Goal: Transaction & Acquisition: Download file/media

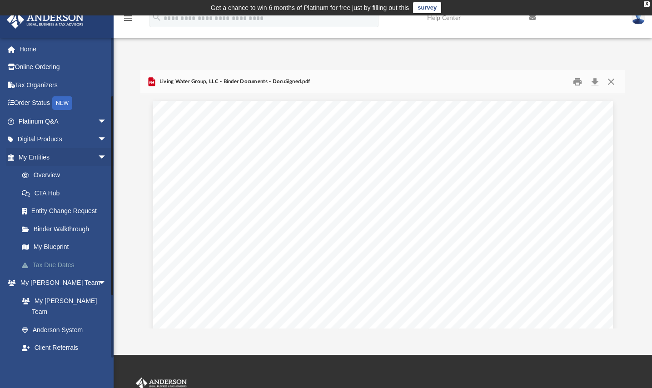
scroll to position [200, 477]
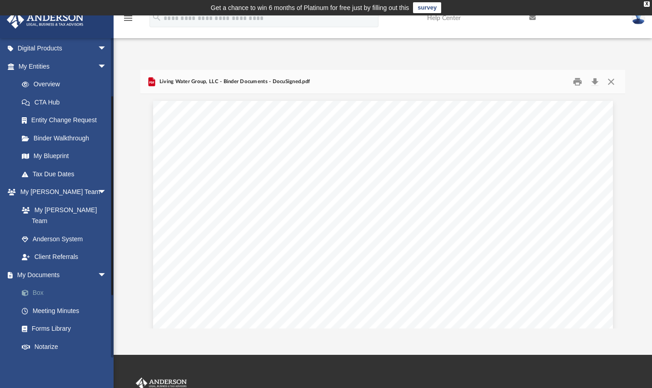
click at [36, 284] on link "Box" at bounding box center [67, 293] width 108 height 18
click at [44, 266] on link "My Documents arrow_drop_down" at bounding box center [63, 275] width 114 height 18
click at [45, 266] on link "My Documents arrow_drop_down" at bounding box center [63, 275] width 114 height 18
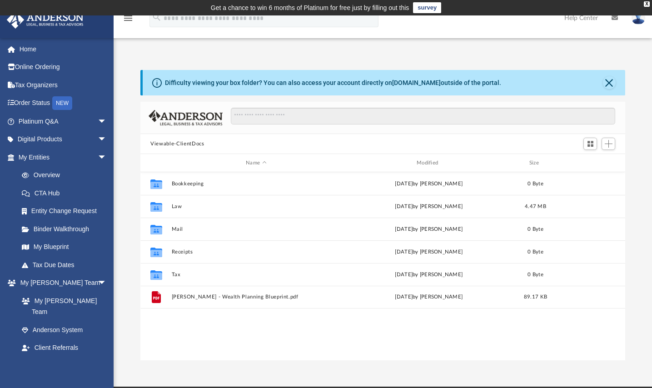
scroll to position [200, 477]
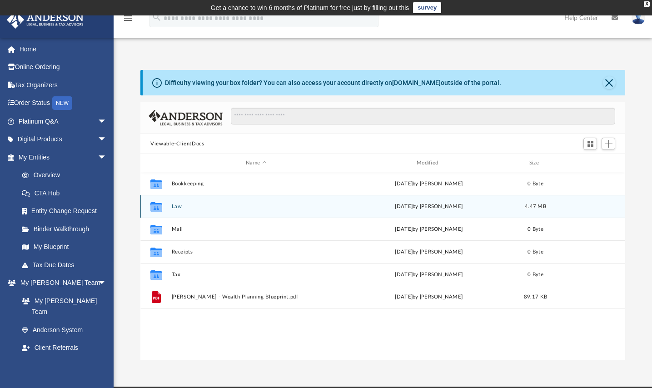
click at [174, 206] on button "Law" at bounding box center [256, 206] width 169 height 6
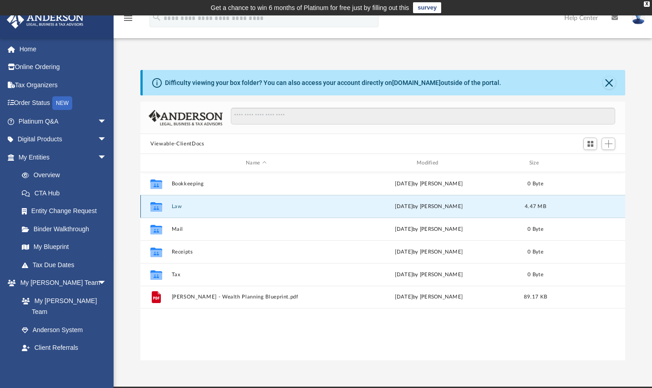
click at [174, 206] on button "Law" at bounding box center [256, 206] width 169 height 6
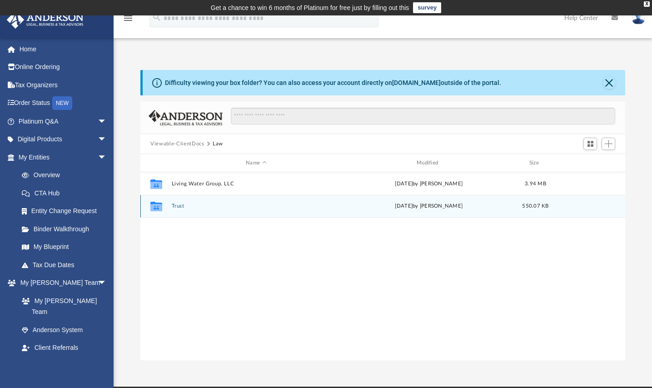
click at [179, 205] on button "Trust" at bounding box center [256, 206] width 169 height 6
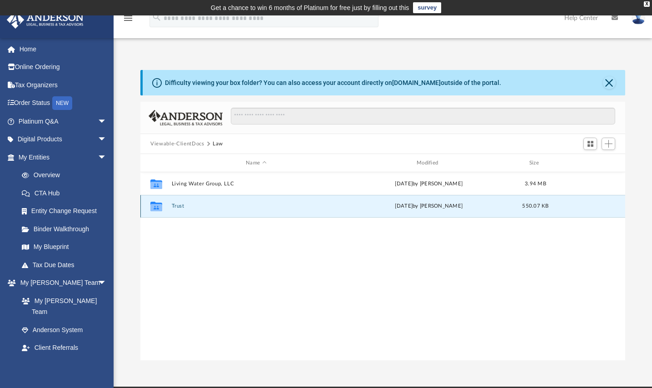
click at [179, 205] on button "Trust" at bounding box center [256, 206] width 169 height 6
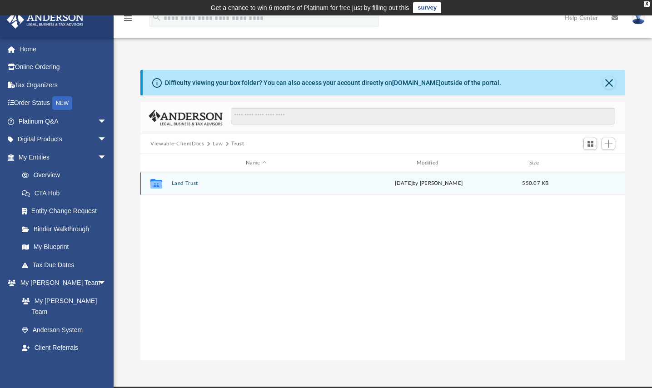
click at [192, 184] on button "Land Trust" at bounding box center [256, 183] width 169 height 6
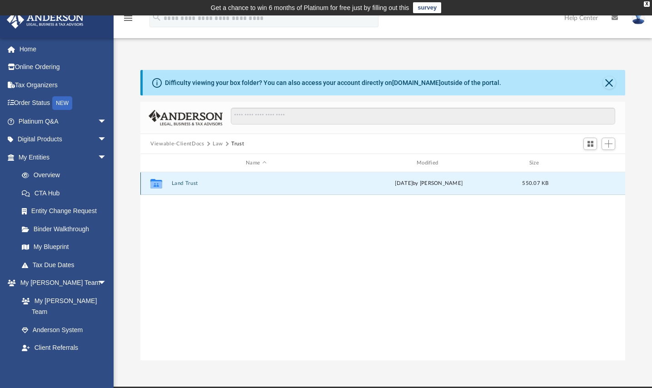
click at [192, 184] on button "Land Trust" at bounding box center [256, 183] width 169 height 6
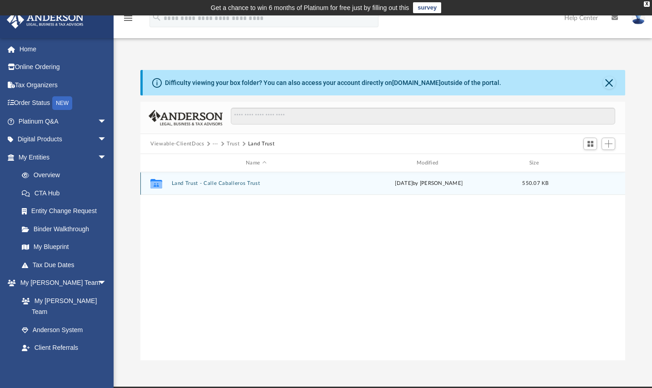
click at [229, 182] on button "Land Trust - Calle Caballeros Trust" at bounding box center [256, 183] width 169 height 6
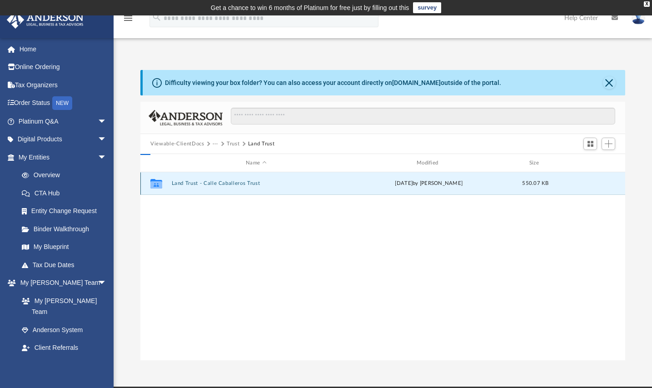
click at [229, 182] on button "Land Trust - Calle Caballeros Trust" at bounding box center [256, 183] width 169 height 6
click at [209, 183] on button "Calle Caballeros Trust.pdf" at bounding box center [256, 183] width 169 height 6
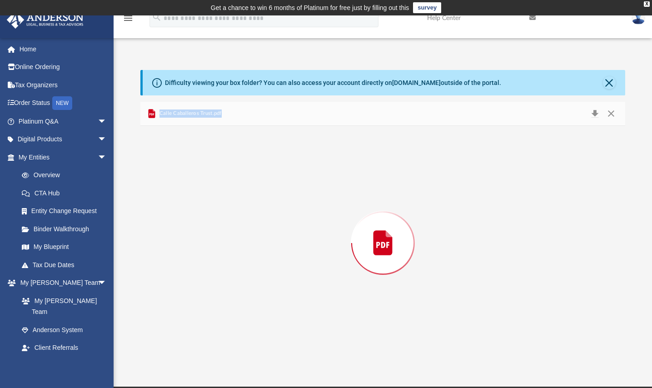
click at [209, 183] on div "Preview" at bounding box center [382, 243] width 485 height 234
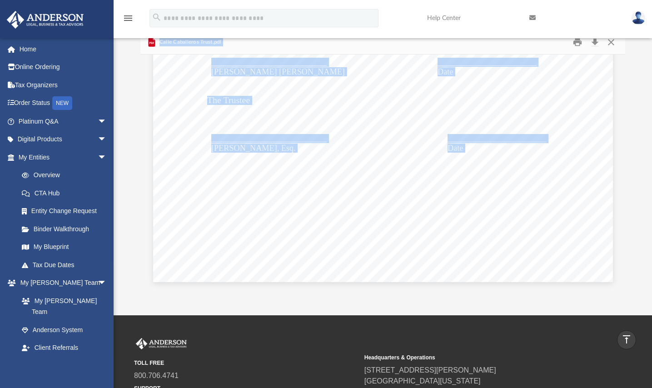
scroll to position [0, 0]
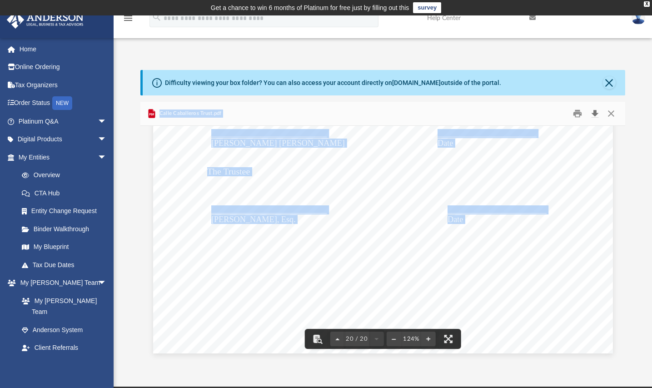
click at [596, 111] on button "Download" at bounding box center [594, 114] width 16 height 14
